Goal: Task Accomplishment & Management: Complete application form

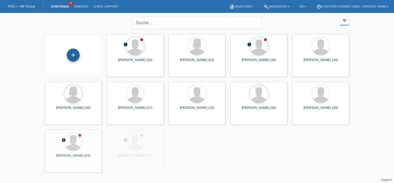
click at [78, 53] on div "+" at bounding box center [73, 55] width 12 height 9
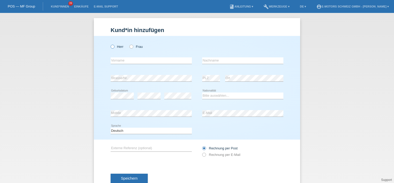
click at [110, 44] on icon at bounding box center [110, 44] width 0 height 0
click at [112, 46] on input "Herr" at bounding box center [112, 46] width 3 height 3
radio input "true"
drag, startPoint x: 126, startPoint y: 58, endPoint x: 127, endPoint y: 61, distance: 2.7
click at [127, 60] on input "text" at bounding box center [151, 60] width 81 height 6
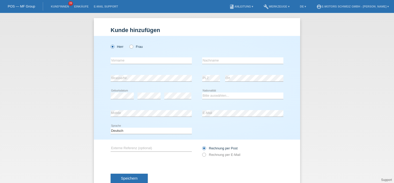
drag, startPoint x: 160, startPoint y: 46, endPoint x: 158, endPoint y: 51, distance: 4.7
click at [160, 46] on div "Herr Frau" at bounding box center [151, 46] width 81 height 11
click at [150, 58] on input "text" at bounding box center [151, 60] width 81 height 6
type input "Ghamgin"
click at [256, 57] on div "error Nachname" at bounding box center [242, 61] width 81 height 18
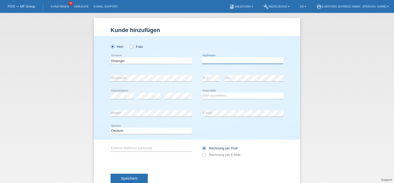
click at [253, 62] on input "text" at bounding box center [242, 60] width 81 height 6
type input "K"
type input "[PERSON_NAME]"
click at [144, 83] on div "error Strasse/Nr." at bounding box center [151, 78] width 81 height 18
click at [96, 100] on div "Herr Frau Ghamgin error Vorname C" at bounding box center [197, 87] width 206 height 103
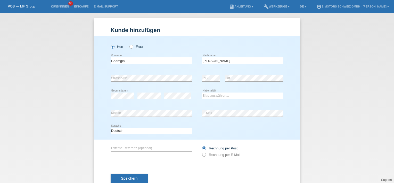
click at [209, 92] on div "Bitte auswählen... Schweiz Deutschland Liechtenstein Österreich ------------ Af…" at bounding box center [242, 96] width 81 height 18
click at [213, 96] on select "Bitte auswählen... Schweiz Deutschland Liechtenstein Österreich ------------ Af…" at bounding box center [242, 95] width 81 height 6
select select "SY"
click at [202, 92] on select "Bitte auswählen... Schweiz Deutschland Liechtenstein Österreich ------------ Af…" at bounding box center [242, 95] width 81 height 6
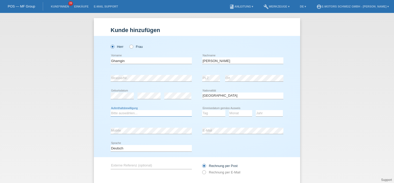
click at [125, 113] on select "Bitte auswählen... C B B - Flüchtlingsstatus Andere" at bounding box center [151, 113] width 81 height 6
click at [111, 110] on select "Bitte auswählen... C B B - Flüchtlingsstatus Andere" at bounding box center [151, 113] width 81 height 6
click at [165, 116] on icon at bounding box center [151, 116] width 81 height 0
click at [162, 112] on select "Bitte auswählen... C B B - Flüchtlingsstatus Andere" at bounding box center [151, 113] width 81 height 6
click at [111, 110] on select "Bitte auswählen... C B B - Flüchtlingsstatus Andere" at bounding box center [151, 113] width 81 height 6
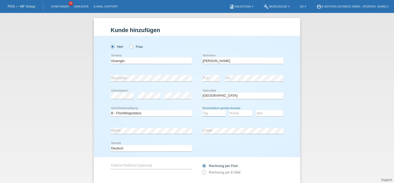
click at [205, 114] on select "Tag 01 02 03 04 05 06 07 08 09 10 11" at bounding box center [213, 113] width 23 height 6
click at [137, 115] on select "Bitte auswählen... C B B - Flüchtlingsstatus Andere" at bounding box center [151, 113] width 81 height 6
select select "B"
click at [111, 110] on select "Bitte auswählen... C B B - Flüchtlingsstatus Andere" at bounding box center [151, 113] width 81 height 6
click at [206, 117] on div "Tag 01 02 03 04 05 06 07 08 09 10 11 12 13 14 15 16" at bounding box center [213, 113] width 23 height 18
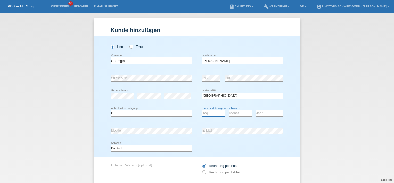
click at [208, 113] on select "Tag 01 02 03 04 05 06 07 08 09 10 11" at bounding box center [213, 113] width 23 height 6
select select "11"
click at [202, 110] on select "Tag 01 02 03 04 05 06 07 08 09 10 11" at bounding box center [213, 113] width 23 height 6
click at [233, 113] on select "Monat 01 02 03 04 05 06 07 08 09 10 11" at bounding box center [240, 113] width 23 height 6
select select "03"
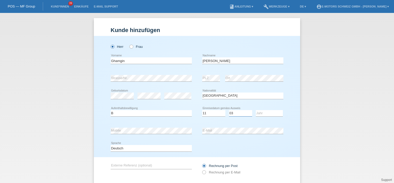
click at [229, 110] on select "Monat 01 02 03 04 05 06 07 08 09 10 11" at bounding box center [240, 113] width 23 height 6
click at [260, 113] on select "Jahr 2025 2024 2023 2022 2021 2020 2019 2018 2017 2016 2015 2014 2013 2012 2011…" at bounding box center [269, 113] width 27 height 6
select select "2014"
click at [256, 110] on select "Jahr 2025 2024 2023 2022 2021 2020 2019 2018 2017 2016 2015 2014 2013 2012 2011…" at bounding box center [269, 113] width 27 height 6
click at [104, 96] on div "Herr Frau Ghamgin error Vorname C" at bounding box center [197, 96] width 206 height 121
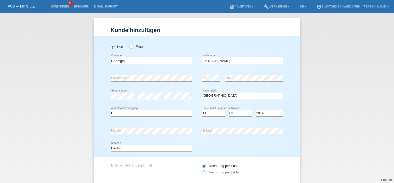
click at [249, 39] on div at bounding box center [242, 38] width 81 height 4
click at [201, 169] on icon at bounding box center [201, 169] width 0 height 0
click at [237, 145] on div "Deutsch Français Italiano English error Sprache" at bounding box center [197, 148] width 173 height 18
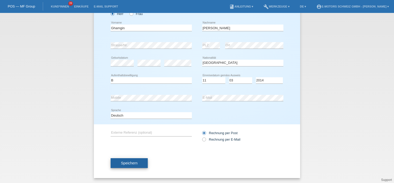
click at [124, 161] on span "Speichern" at bounding box center [129, 163] width 17 height 4
click at [202, 141] on input "Rechnung per E-Mail" at bounding box center [203, 140] width 3 height 6
radio input "true"
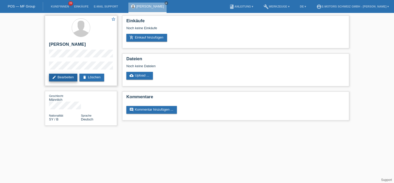
click at [60, 77] on link "edit Bearbeiten" at bounding box center [63, 77] width 28 height 8
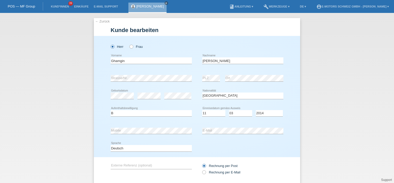
select select "SY"
select select "B"
select select "11"
select select "03"
select select "2014"
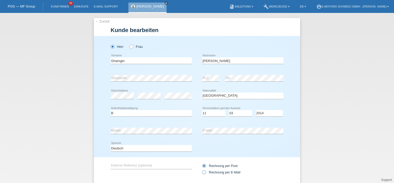
click at [206, 170] on label "Rechnung per E-Mail" at bounding box center [221, 172] width 38 height 4
click at [206, 170] on input "Rechnung per E-Mail" at bounding box center [203, 173] width 3 height 6
radio input "true"
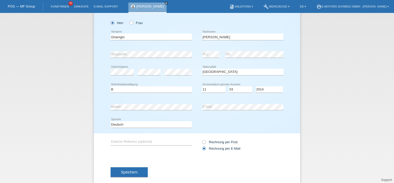
scroll to position [33, 0]
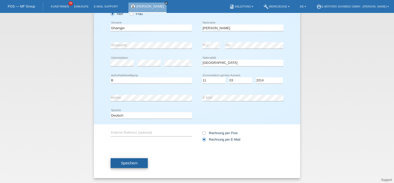
click at [128, 160] on button "Speichern" at bounding box center [129, 163] width 37 height 10
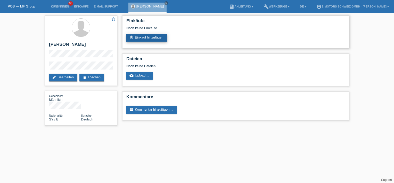
click at [158, 36] on link "add_shopping_cart Einkauf hinzufügen" at bounding box center [146, 38] width 41 height 8
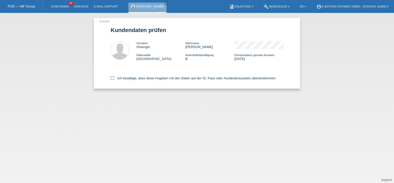
click at [117, 77] on label "Ich bestätige, dass diese Angaben mit den Daten auf der ID, Pass oder Ausländer…" at bounding box center [194, 78] width 166 height 4
click at [114, 77] on input "Ich bestätige, dass diese Angaben mit den Daten auf der ID, Pass oder Ausländer…" at bounding box center [112, 77] width 3 height 3
checkbox input "true"
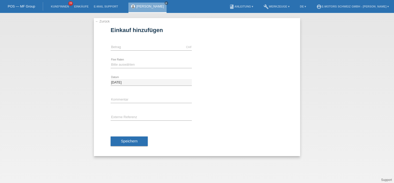
click at [121, 50] on icon at bounding box center [151, 50] width 81 height 0
click at [120, 47] on input "text" at bounding box center [151, 47] width 81 height 6
type input "3390.00"
click at [243, 98] on div "error Kommentar" at bounding box center [197, 100] width 173 height 18
click at [118, 66] on select "Bitte auswählen 12 Raten 24 Raten 36 Raten 48 Raten" at bounding box center [151, 64] width 81 height 6
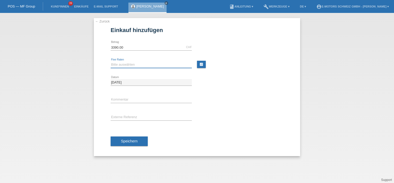
select select "215"
click at [111, 61] on select "Bitte auswählen 12 Raten 24 Raten 36 Raten 48 Raten" at bounding box center [151, 64] width 81 height 6
drag, startPoint x: 227, startPoint y: 113, endPoint x: 224, endPoint y: 113, distance: 3.1
click at [227, 113] on div "error Externe Referenz" at bounding box center [197, 118] width 173 height 18
click at [129, 100] on input "text" at bounding box center [151, 99] width 81 height 6
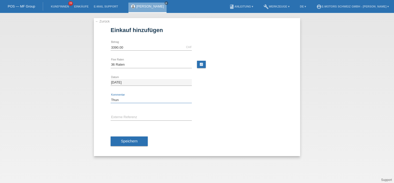
type input "Thun"
click at [233, 104] on div "Thun error Kommentar" at bounding box center [197, 100] width 173 height 18
click at [128, 137] on button "Speichern" at bounding box center [129, 141] width 37 height 10
